Goal: Information Seeking & Learning: Learn about a topic

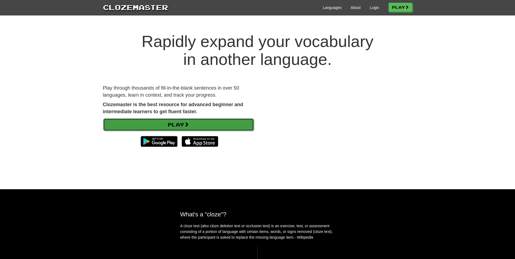
click at [207, 124] on link "Play" at bounding box center [178, 124] width 151 height 12
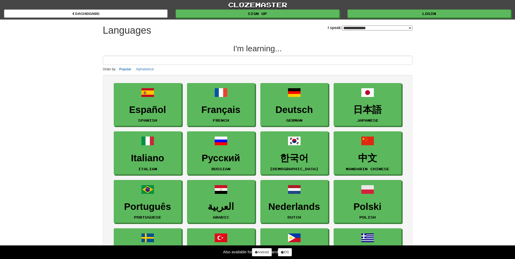
select select "*******"
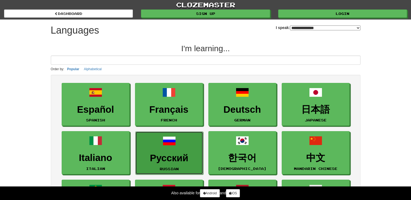
click at [167, 143] on span at bounding box center [169, 141] width 13 height 13
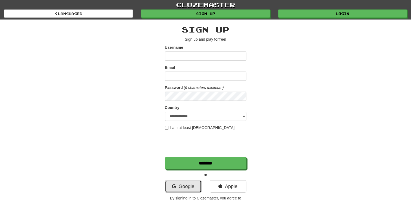
click at [186, 188] on link "Google" at bounding box center [183, 187] width 37 height 12
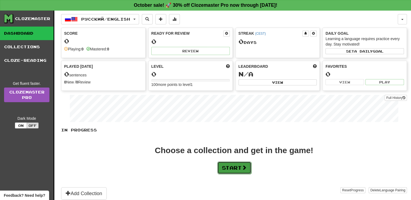
click at [230, 171] on button "Start" at bounding box center [234, 168] width 34 height 12
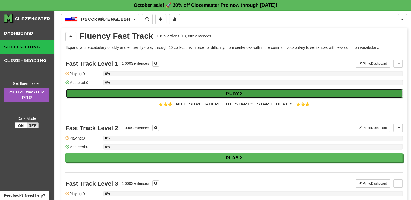
click at [244, 97] on button "Play" at bounding box center [234, 93] width 337 height 9
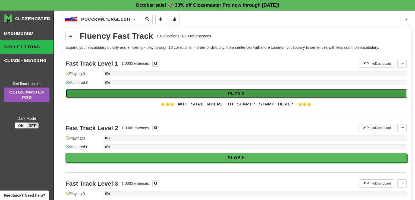
select select "**"
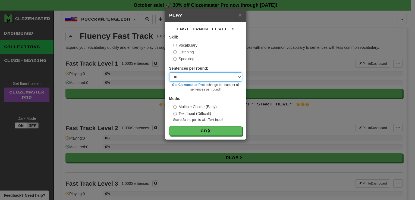
click at [224, 79] on select "* ** ** ** ** ** *** ********" at bounding box center [205, 76] width 73 height 9
click at [180, 81] on select "* ** ** ** ** ** *** ********" at bounding box center [205, 76] width 73 height 9
click at [203, 77] on select "* ** ** ** ** ** *** ********" at bounding box center [205, 76] width 73 height 9
click at [264, 68] on div "× Play Fast Track Level 1 Skill: Vocabulary Listening Speaking Sentences per ro…" at bounding box center [207, 100] width 415 height 200
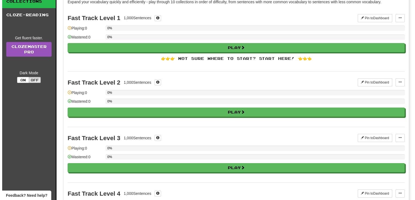
scroll to position [54, 0]
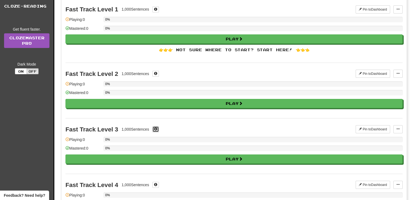
click at [157, 130] on span at bounding box center [155, 129] width 3 height 3
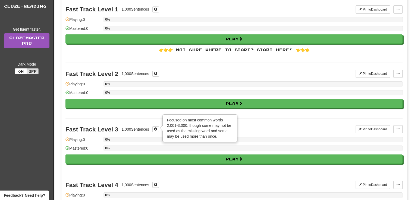
click at [317, 137] on div "0%" at bounding box center [252, 139] width 299 height 5
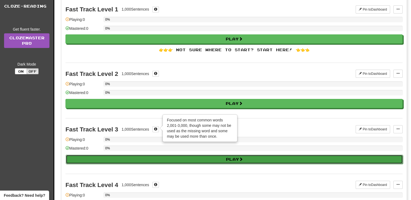
click at [223, 160] on button "Play" at bounding box center [234, 159] width 337 height 9
select select "**"
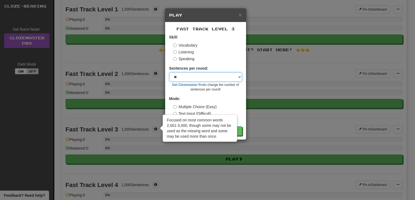
click at [234, 81] on select "* ** ** ** ** ** *** ********" at bounding box center [205, 76] width 73 height 9
click at [169, 72] on select "* ** ** ** ** ** *** ********" at bounding box center [205, 76] width 73 height 9
click at [243, 106] on div "Fast Track Level 3 Skill: Vocabulary Listening Speaking Sentences per round: * …" at bounding box center [205, 81] width 81 height 118
click at [198, 112] on label "Text Input (Difficult)" at bounding box center [192, 113] width 38 height 5
click at [239, 133] on button "Go" at bounding box center [205, 131] width 73 height 9
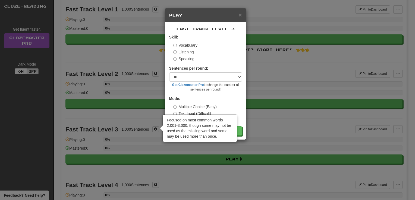
click at [242, 12] on div "× Play" at bounding box center [205, 15] width 81 height 14
click at [241, 13] on span "×" at bounding box center [239, 15] width 3 height 6
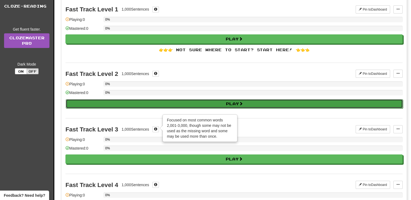
click at [164, 104] on button "Play" at bounding box center [234, 103] width 337 height 9
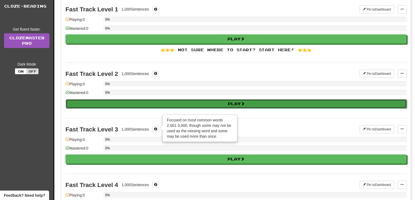
select select "**"
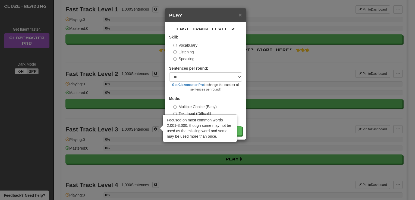
click at [207, 116] on div "Focused on most common words 2,001-3,000, though some may not be used as the mi…" at bounding box center [200, 128] width 74 height 27
click at [198, 116] on div "Focused on most common words 2,001-3,000, though some may not be used as the mi…" at bounding box center [200, 128] width 74 height 27
click at [197, 110] on div "Multiple Choice (Easy) Text Input (Difficult) Score 2x the points with Text Inp…" at bounding box center [207, 113] width 69 height 18
click at [239, 131] on button "Go" at bounding box center [205, 131] width 73 height 9
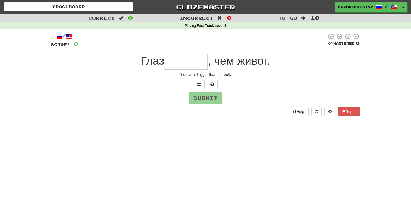
click at [263, 62] on span ", чем живот." at bounding box center [238, 61] width 63 height 13
click at [174, 65] on input "text" at bounding box center [185, 62] width 43 height 16
type input "*"
click at [185, 63] on input "text" at bounding box center [185, 62] width 43 height 16
type input "*"
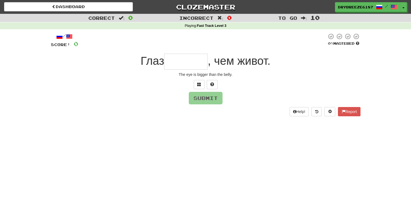
type input "*"
click at [195, 65] on input "*" at bounding box center [185, 62] width 43 height 16
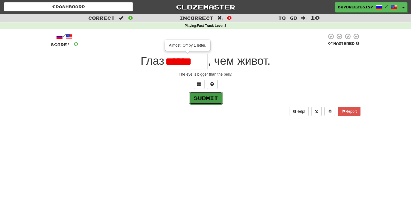
click at [202, 103] on button "Submit" at bounding box center [206, 98] width 34 height 12
type input "******"
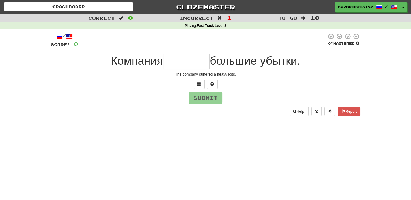
type input "*"
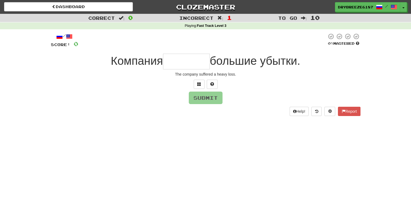
type input "*"
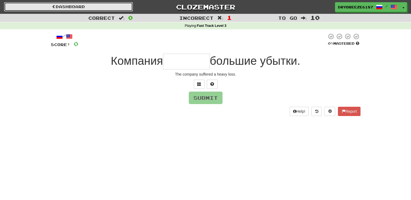
click at [37, 4] on link "Dashboard" at bounding box center [68, 6] width 129 height 9
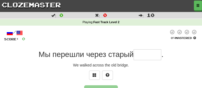
click at [145, 56] on input "text" at bounding box center [148, 54] width 28 height 11
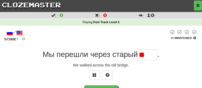
type input "*"
click at [144, 55] on input "text" at bounding box center [148, 54] width 20 height 11
type input "****"
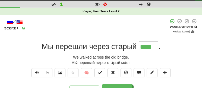
scroll to position [13, 0]
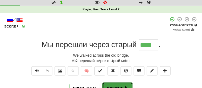
click at [114, 83] on button "Next" at bounding box center [117, 88] width 30 height 12
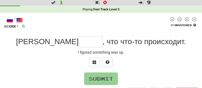
type input "*"
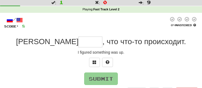
type input "*"
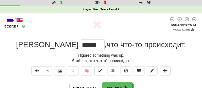
type input "*"
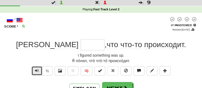
click at [37, 73] on button "Text-to-speech controls" at bounding box center [36, 70] width 11 height 9
click at [37, 72] on button "Text-to-speech controls" at bounding box center [36, 70] width 11 height 9
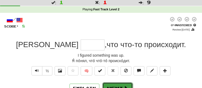
click at [119, 87] on button "Next" at bounding box center [117, 88] width 30 height 12
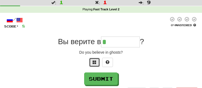
click at [98, 65] on button at bounding box center [94, 62] width 11 height 9
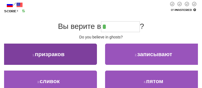
scroll to position [28, 0]
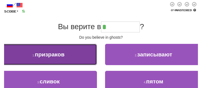
click at [71, 51] on button "1 . призраков" at bounding box center [48, 54] width 97 height 21
type input "*********"
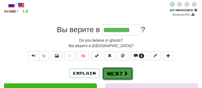
click at [114, 70] on button "Next" at bounding box center [117, 73] width 30 height 12
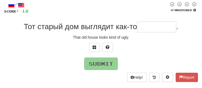
type input "*"
click at [97, 46] on button at bounding box center [94, 47] width 11 height 9
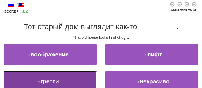
click at [87, 77] on button "3 . грести" at bounding box center [48, 81] width 97 height 21
type input "*********"
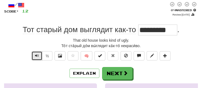
click at [36, 54] on span "Text-to-speech controls" at bounding box center [37, 55] width 4 height 4
click at [45, 54] on button "½" at bounding box center [47, 55] width 10 height 9
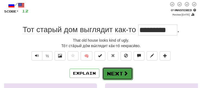
click at [115, 70] on button "Next" at bounding box center [117, 73] width 30 height 12
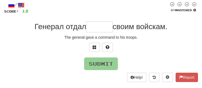
type input "*"
click at [96, 52] on div at bounding box center [101, 49] width 194 height 12
click at [96, 40] on div "The general gave a command to his troops." at bounding box center [101, 36] width 194 height 5
click at [96, 42] on div "/ Score: 12 0 % Mastered Генерал отдал своим войскам. The general gave a comman…" at bounding box center [101, 42] width 194 height 80
click at [96, 43] on button at bounding box center [94, 47] width 11 height 9
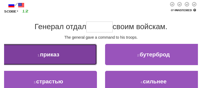
click at [90, 52] on button "1 . приказ" at bounding box center [48, 54] width 97 height 21
type input "******"
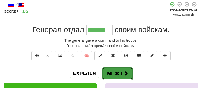
click at [121, 76] on button "Next" at bounding box center [117, 73] width 30 height 12
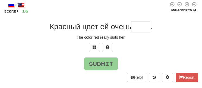
type input "*"
click at [96, 48] on span at bounding box center [95, 47] width 4 height 4
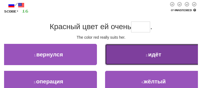
click at [137, 50] on button "2 . идёт" at bounding box center [153, 54] width 97 height 21
type input "****"
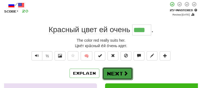
click at [118, 74] on button "Next" at bounding box center [117, 73] width 30 height 12
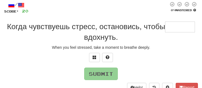
type input "*"
click at [96, 56] on span at bounding box center [95, 57] width 4 height 4
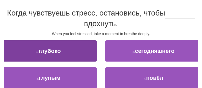
scroll to position [41, 0]
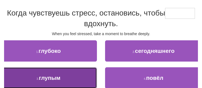
click at [75, 75] on button "3 . глупым" at bounding box center [48, 77] width 97 height 21
type input "*******"
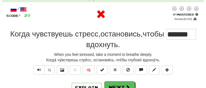
scroll to position [23, 0]
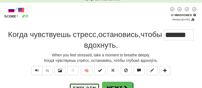
click at [90, 86] on button "Explain" at bounding box center [85, 87] width 30 height 9
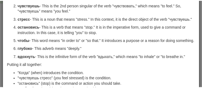
scroll to position [0, 0]
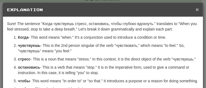
click at [196, 9] on span "×" at bounding box center [197, 9] width 3 height 6
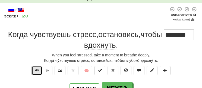
click at [37, 70] on span "Text-to-speech controls" at bounding box center [37, 70] width 4 height 4
click at [50, 70] on button "½" at bounding box center [47, 70] width 10 height 9
drag, startPoint x: 50, startPoint y: 70, endPoint x: 44, endPoint y: 69, distance: 6.3
click at [44, 69] on button "½" at bounding box center [47, 70] width 10 height 9
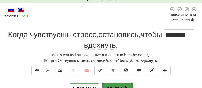
click at [119, 84] on button "Next" at bounding box center [117, 88] width 30 height 12
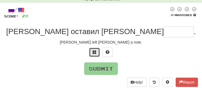
click at [92, 53] on button at bounding box center [94, 52] width 11 height 9
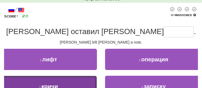
click at [76, 78] on button "3 . кричи" at bounding box center [48, 85] width 97 height 21
type input "*******"
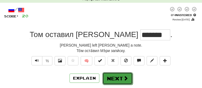
click at [119, 76] on button "Next" at bounding box center [117, 78] width 30 height 12
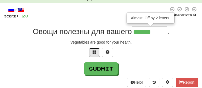
click at [96, 53] on span at bounding box center [95, 52] width 4 height 4
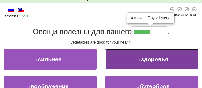
click at [134, 61] on button "2 . здоровья" at bounding box center [153, 59] width 97 height 21
type input "********"
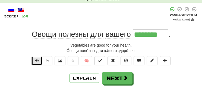
click at [39, 59] on button "Text-to-speech controls" at bounding box center [36, 60] width 11 height 9
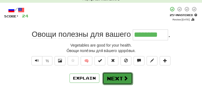
click at [123, 80] on span at bounding box center [125, 77] width 5 height 5
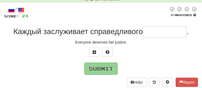
click at [156, 32] on input "text" at bounding box center [165, 31] width 44 height 11
click at [94, 53] on span at bounding box center [95, 52] width 4 height 4
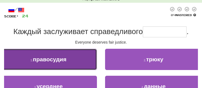
click at [83, 56] on button "1 . правосудия" at bounding box center [48, 59] width 97 height 21
type input "**********"
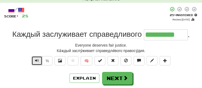
click at [38, 60] on span "Text-to-speech controls" at bounding box center [37, 60] width 4 height 4
click at [35, 60] on span "Text-to-speech controls" at bounding box center [37, 60] width 4 height 4
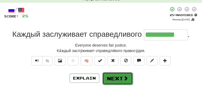
click at [109, 80] on button "Next" at bounding box center [117, 78] width 30 height 12
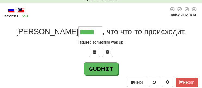
type input "*****"
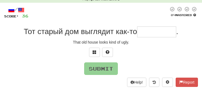
type input "*"
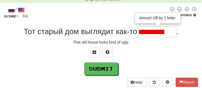
type input "*********"
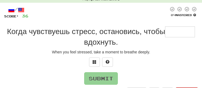
type input "*"
click at [97, 63] on button at bounding box center [94, 61] width 11 height 9
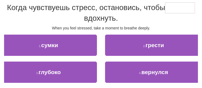
scroll to position [48, 0]
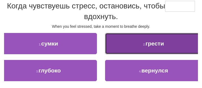
click at [136, 43] on button "2 . грести" at bounding box center [153, 43] width 97 height 21
type input "*******"
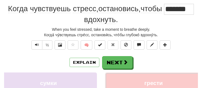
scroll to position [51, 0]
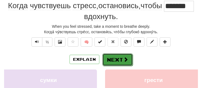
click at [118, 58] on button "Next" at bounding box center [117, 59] width 30 height 12
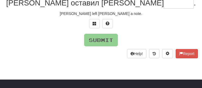
scroll to position [48, 0]
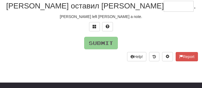
type input "*"
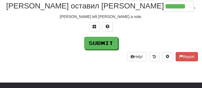
type input "*******"
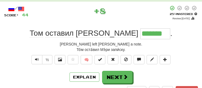
scroll to position [24, 0]
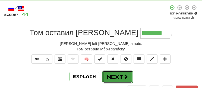
click at [117, 78] on button "Next" at bounding box center [117, 76] width 30 height 12
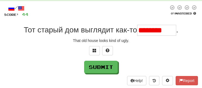
scroll to position [0, 0]
type input "*********"
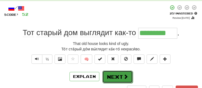
click at [114, 78] on button "Next" at bounding box center [117, 76] width 30 height 12
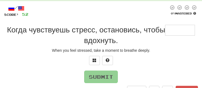
type input "*"
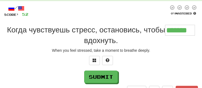
type input "*******"
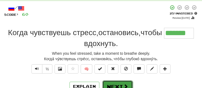
click at [116, 87] on button "Next" at bounding box center [117, 86] width 30 height 12
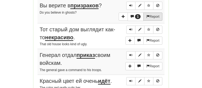
scroll to position [356, 0]
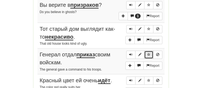
click at [148, 53] on span "Sentence controls" at bounding box center [148, 54] width 3 height 3
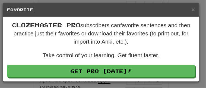
click at [190, 10] on h5 "Favorite" at bounding box center [101, 9] width 188 height 5
click at [194, 10] on span "×" at bounding box center [193, 9] width 3 height 6
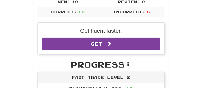
scroll to position [110, 0]
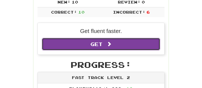
click at [105, 49] on link "Get Clozemaster Pro" at bounding box center [101, 44] width 118 height 12
